Goal: Transaction & Acquisition: Purchase product/service

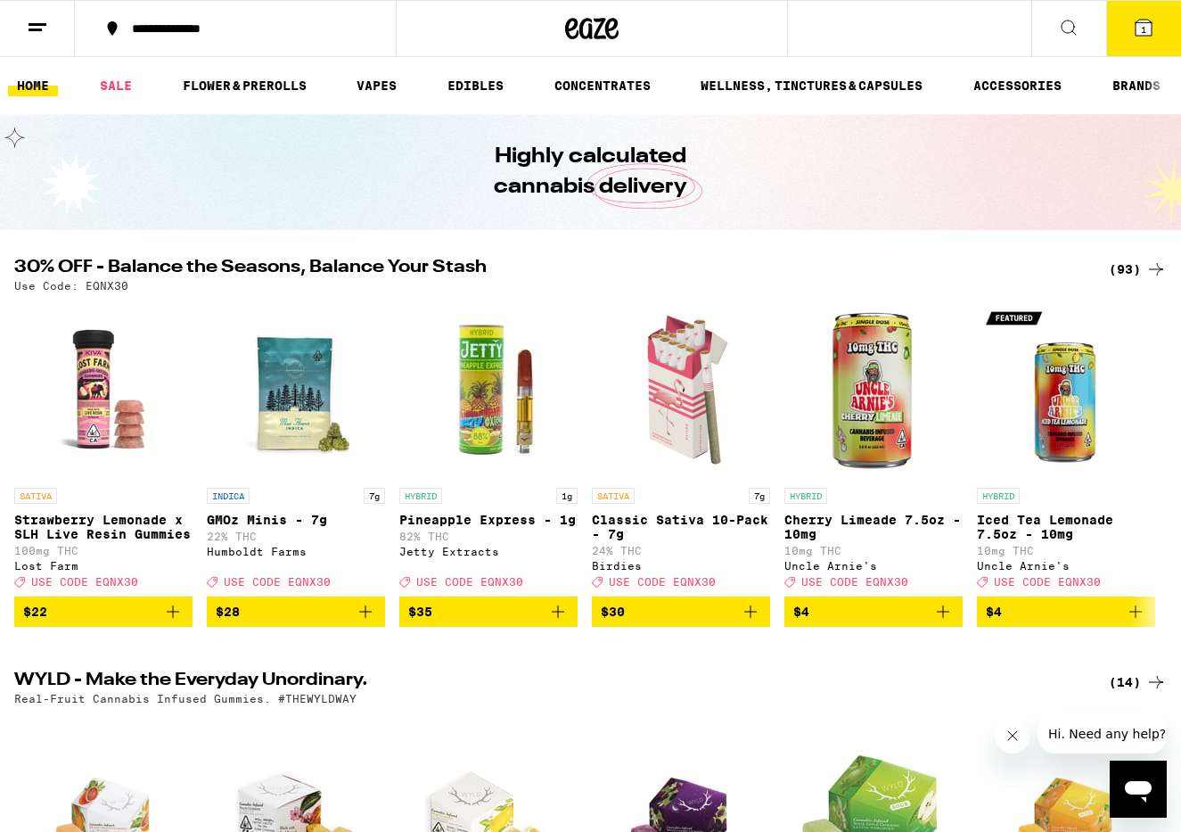
click at [1139, 38] on button "1" at bounding box center [1144, 28] width 75 height 55
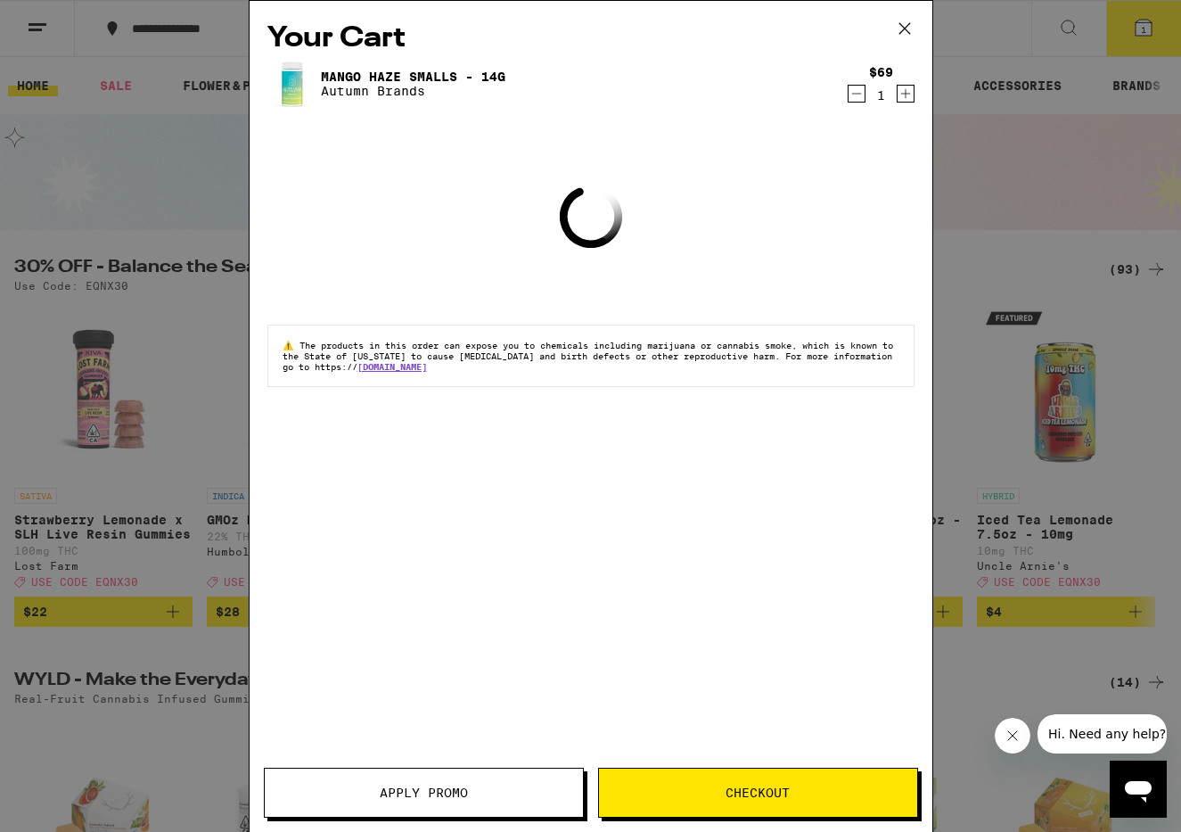
click at [858, 86] on icon "Decrement" at bounding box center [857, 93] width 16 height 21
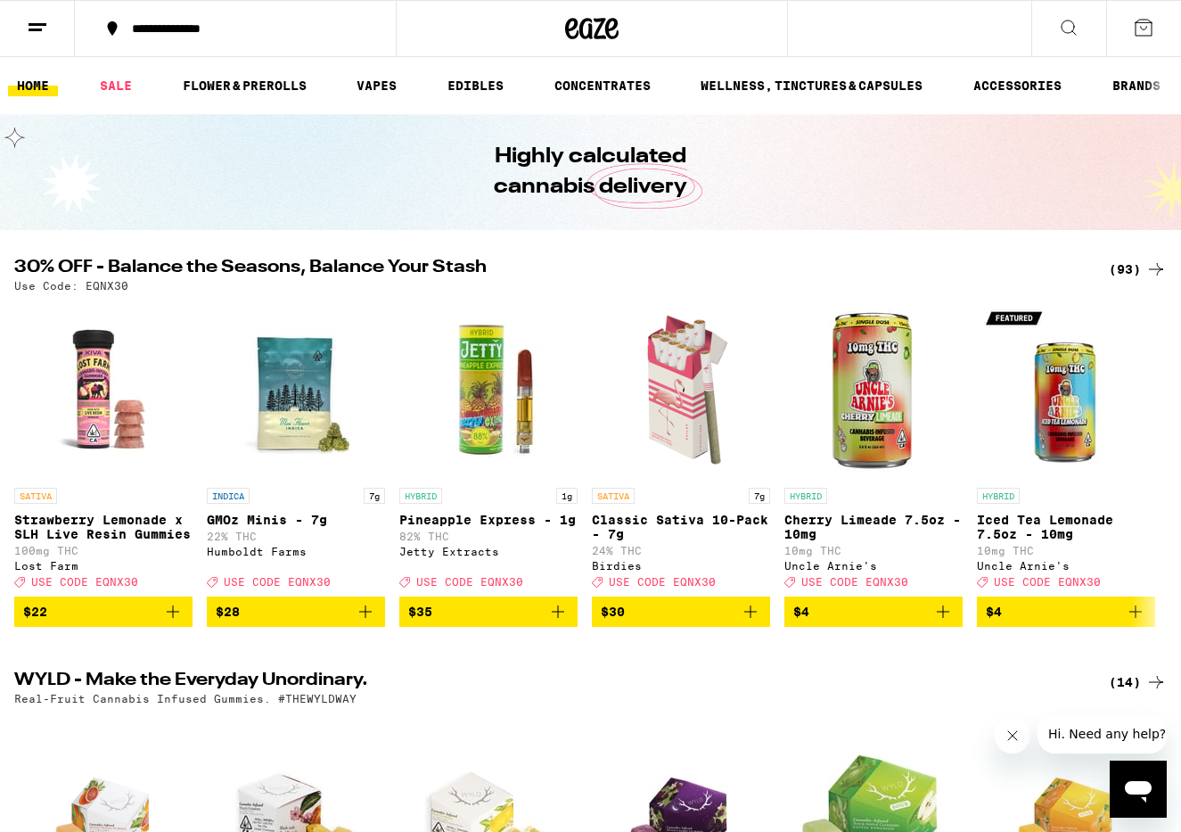
click at [1137, 270] on div "(93)" at bounding box center [1138, 269] width 58 height 21
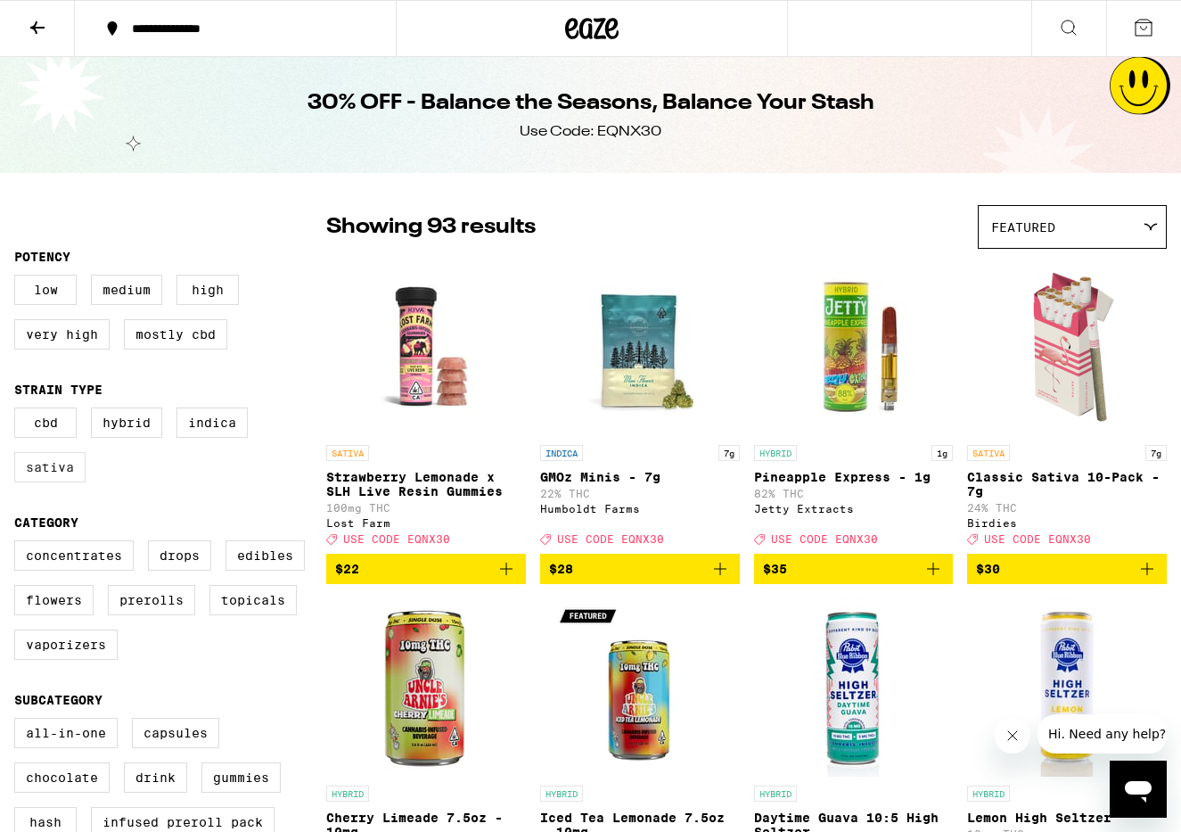
click at [59, 475] on label "Sativa" at bounding box center [49, 467] width 71 height 30
click at [19, 411] on input "Sativa" at bounding box center [18, 410] width 1 height 1
checkbox input "true"
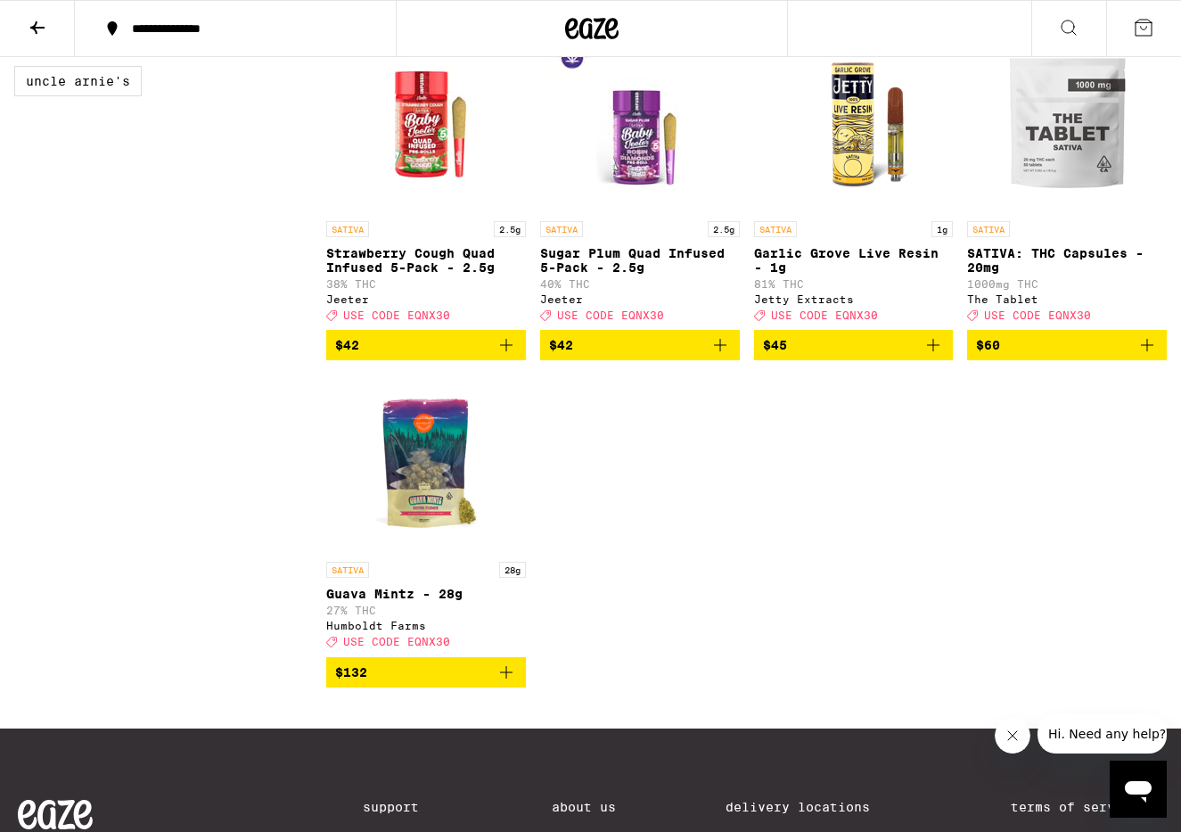
scroll to position [1839, 0]
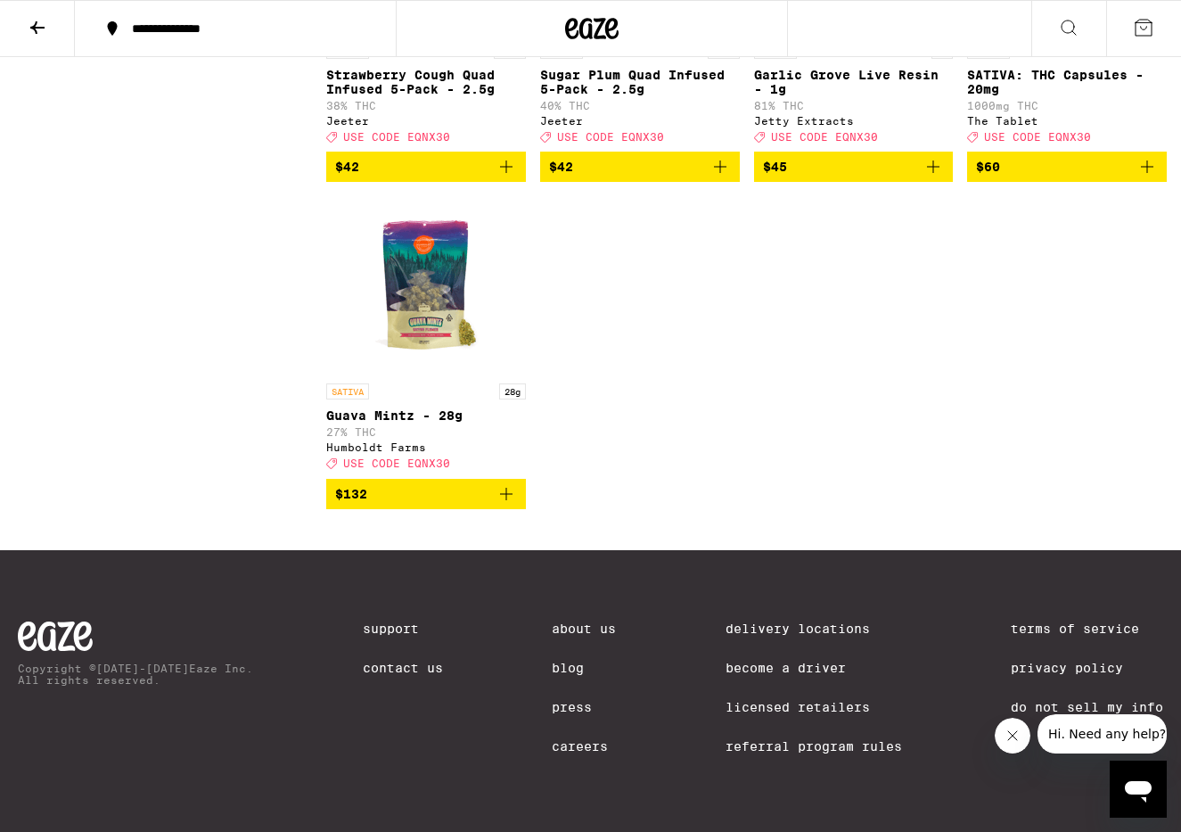
click at [453, 491] on span "$132" at bounding box center [426, 493] width 182 height 21
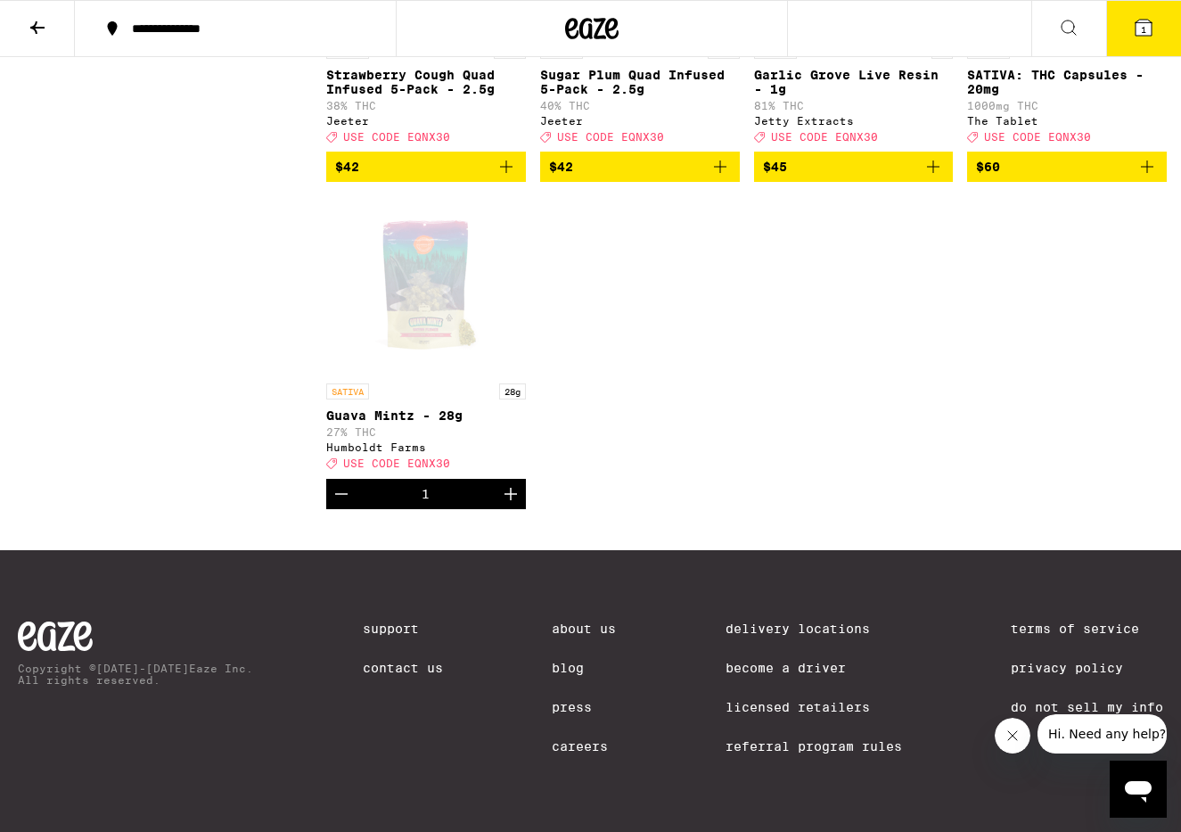
click at [1148, 36] on icon at bounding box center [1144, 28] width 16 height 16
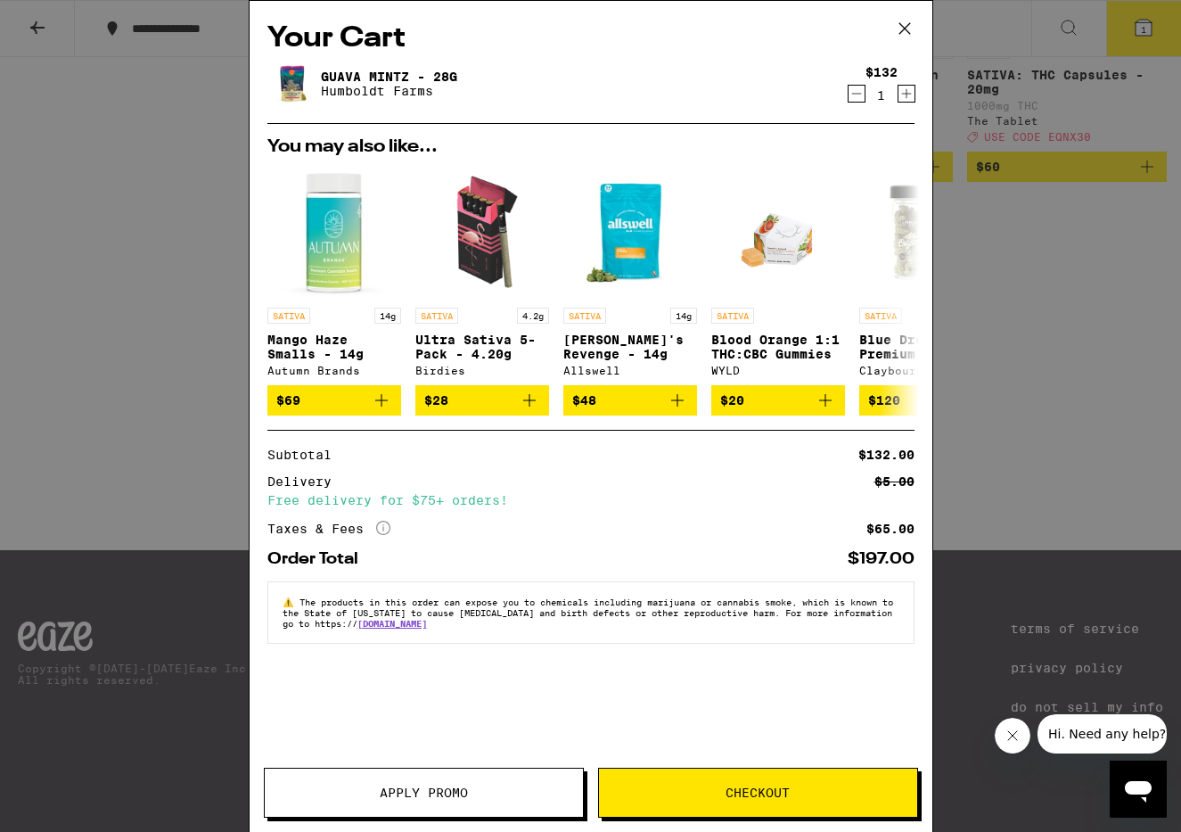
click at [413, 793] on span "Apply Promo" at bounding box center [424, 792] width 88 height 12
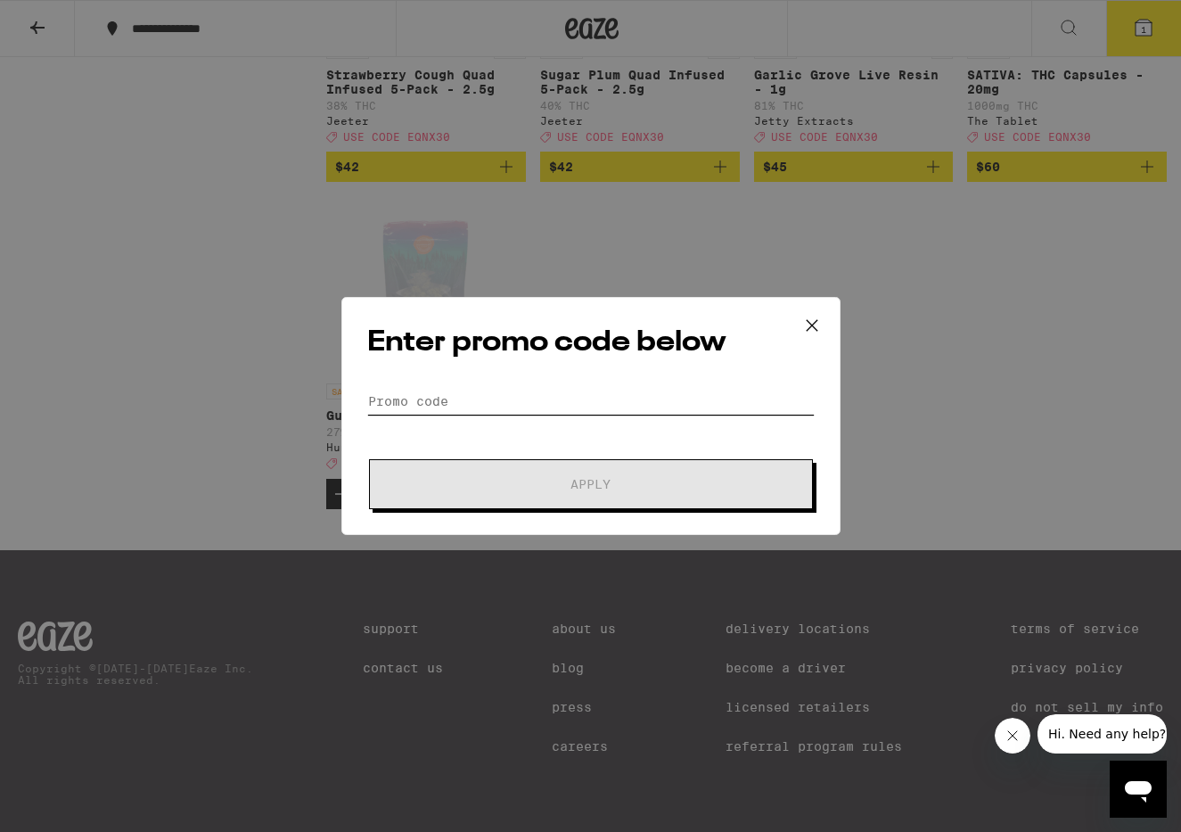
click at [444, 395] on input "Promo Code" at bounding box center [591, 401] width 448 height 27
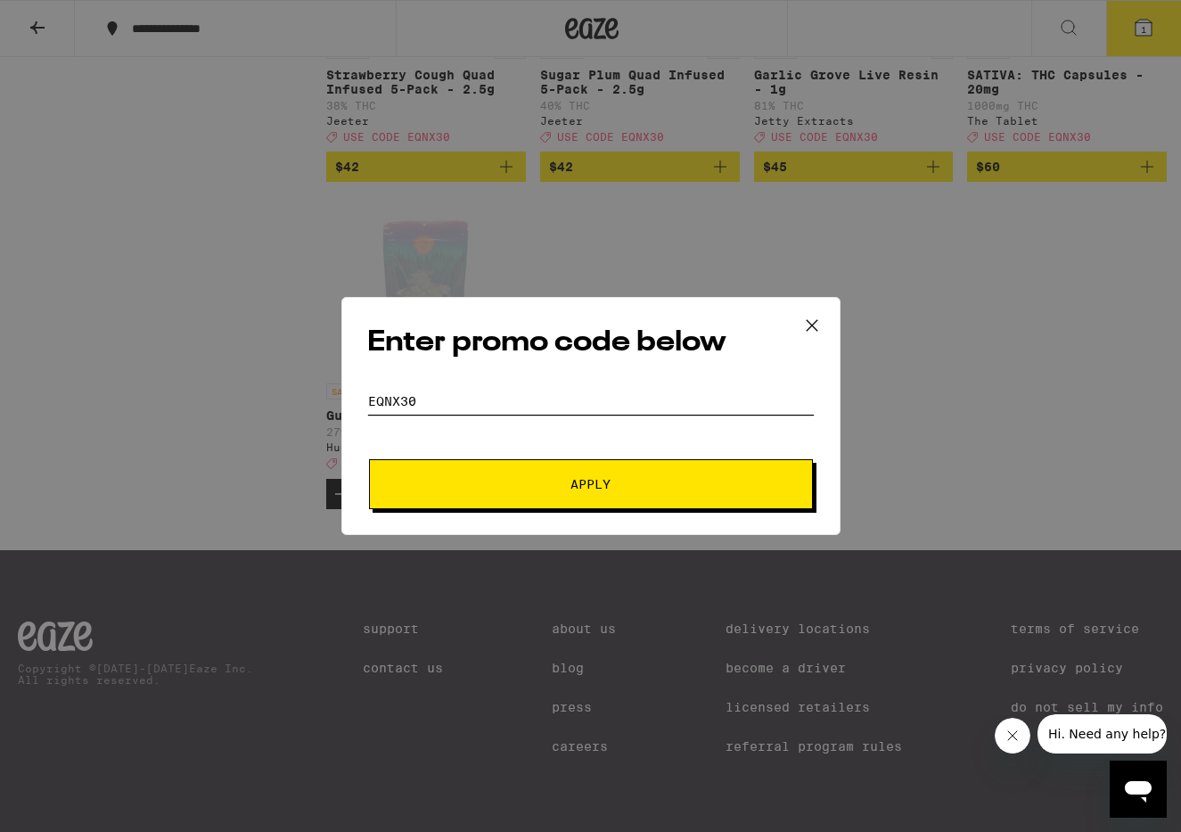
type input "eqnx30"
click at [425, 494] on button "Apply" at bounding box center [591, 484] width 444 height 50
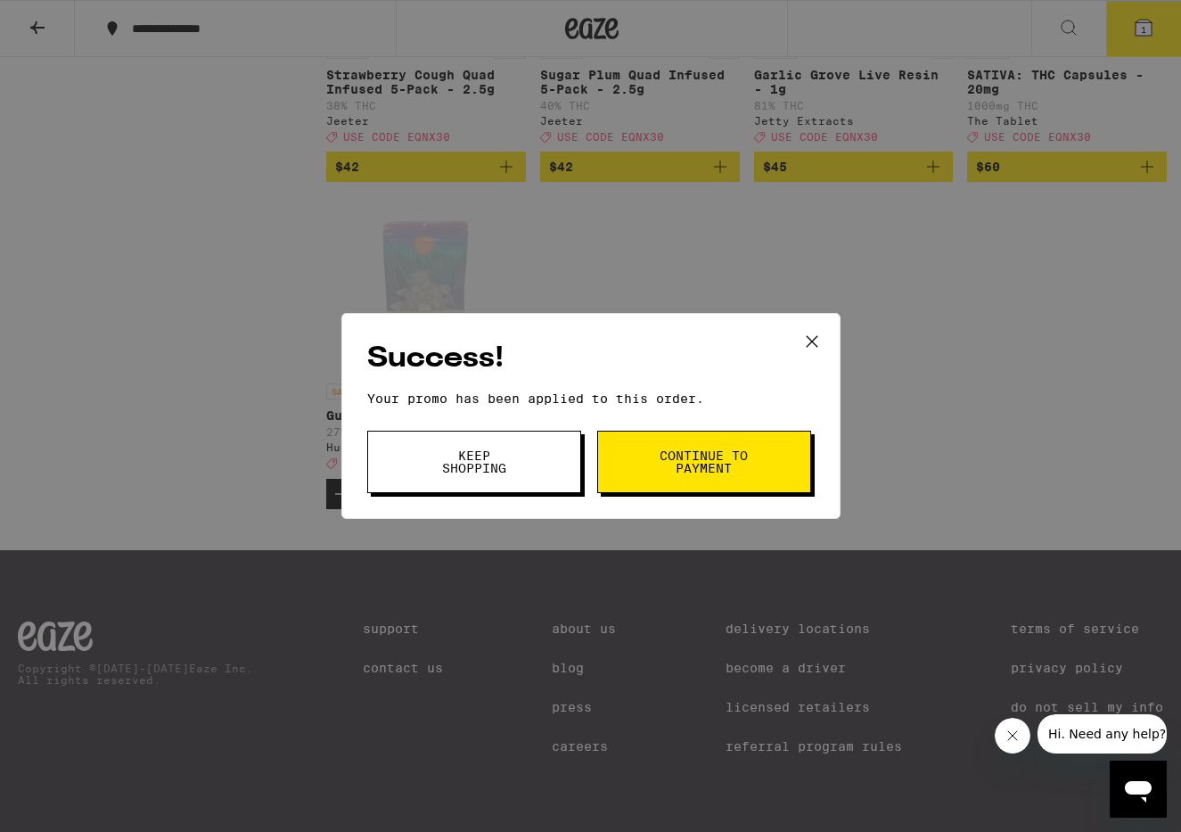
click at [730, 462] on span "Continue to payment" at bounding box center [704, 461] width 91 height 25
